Goal: Use online tool/utility: Utilize a website feature to perform a specific function

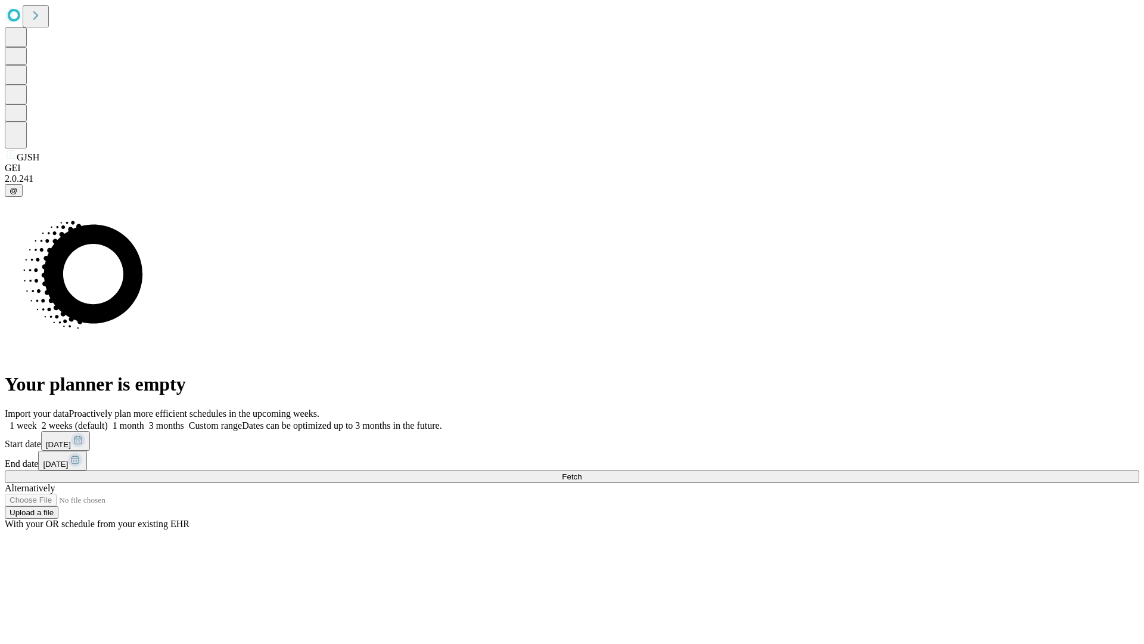
click at [582, 472] on span "Fetch" at bounding box center [572, 476] width 20 height 9
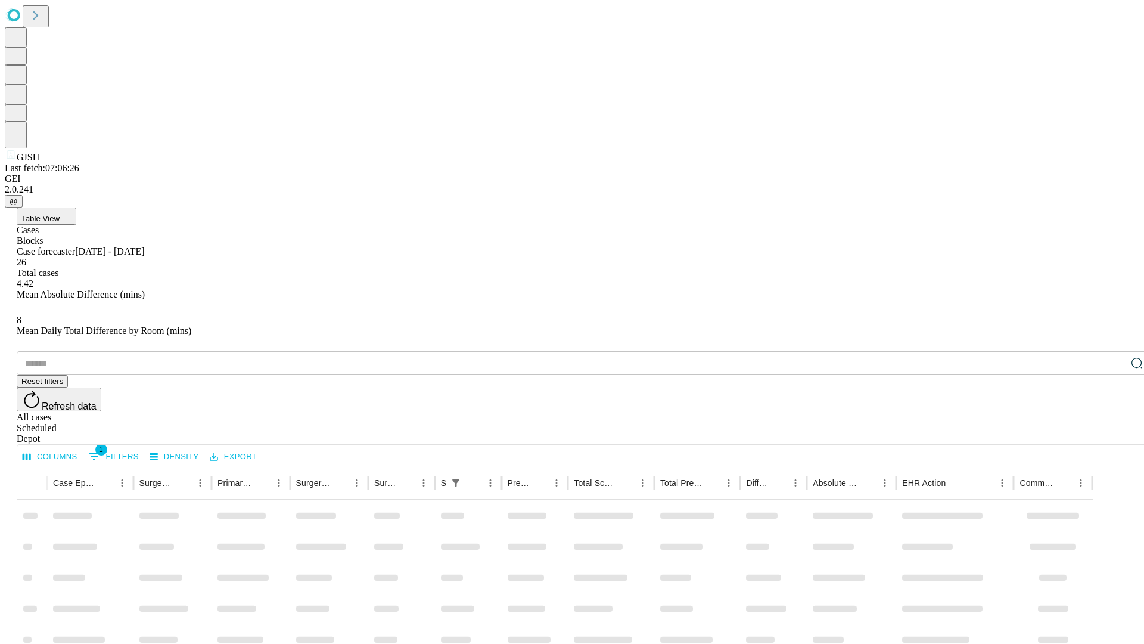
click at [60, 214] on span "Table View" at bounding box center [40, 218] width 38 height 9
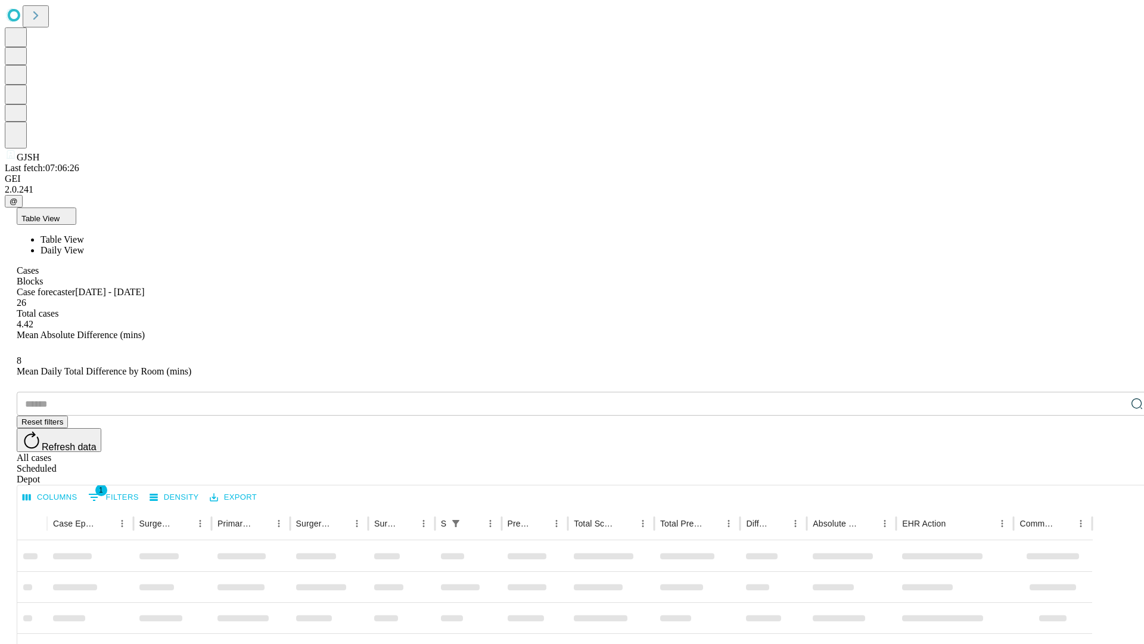
click at [84, 245] on span "Daily View" at bounding box center [63, 250] width 44 height 10
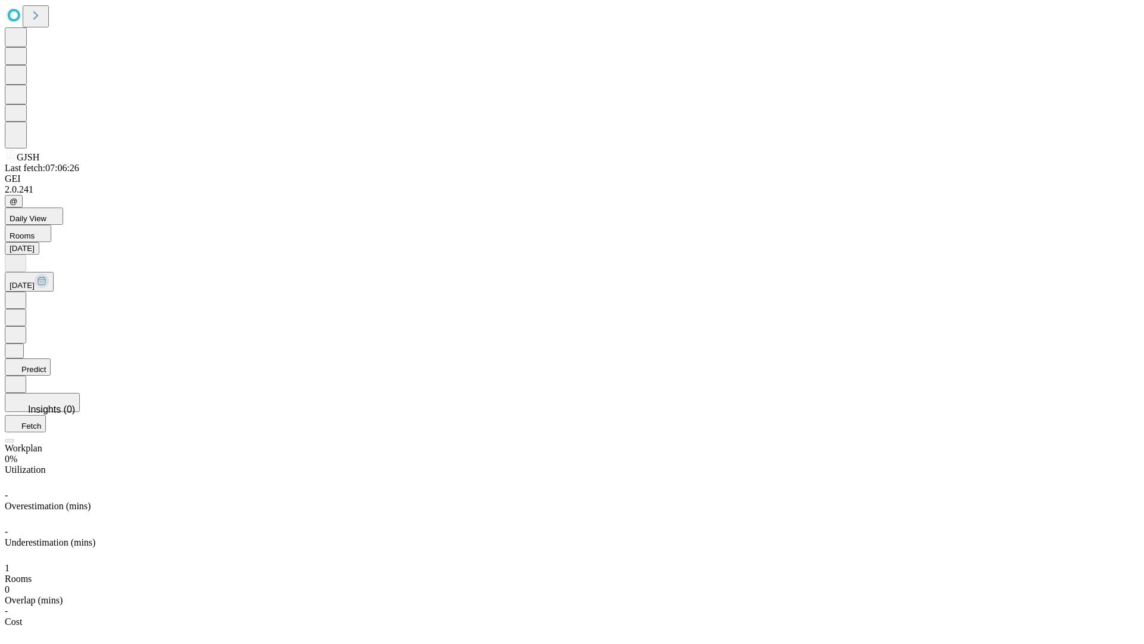
click at [51, 358] on button "Predict" at bounding box center [28, 366] width 46 height 17
